Goal: Transaction & Acquisition: Purchase product/service

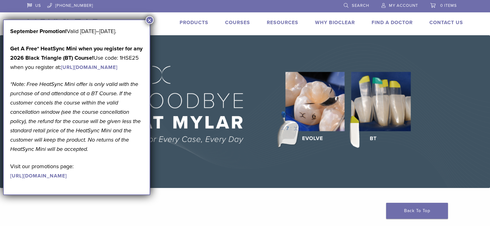
click at [420, 142] on img at bounding box center [245, 111] width 490 height 153
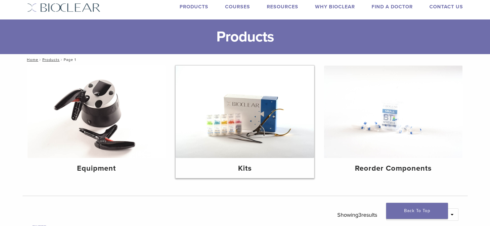
scroll to position [31, 0]
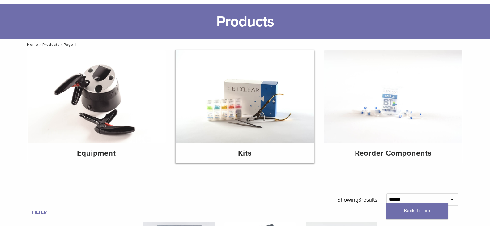
click at [273, 105] on img at bounding box center [245, 96] width 138 height 92
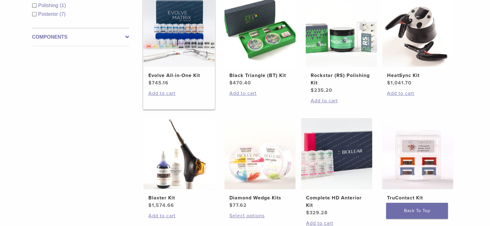
scroll to position [155, 0]
